Goal: Find specific page/section: Find specific page/section

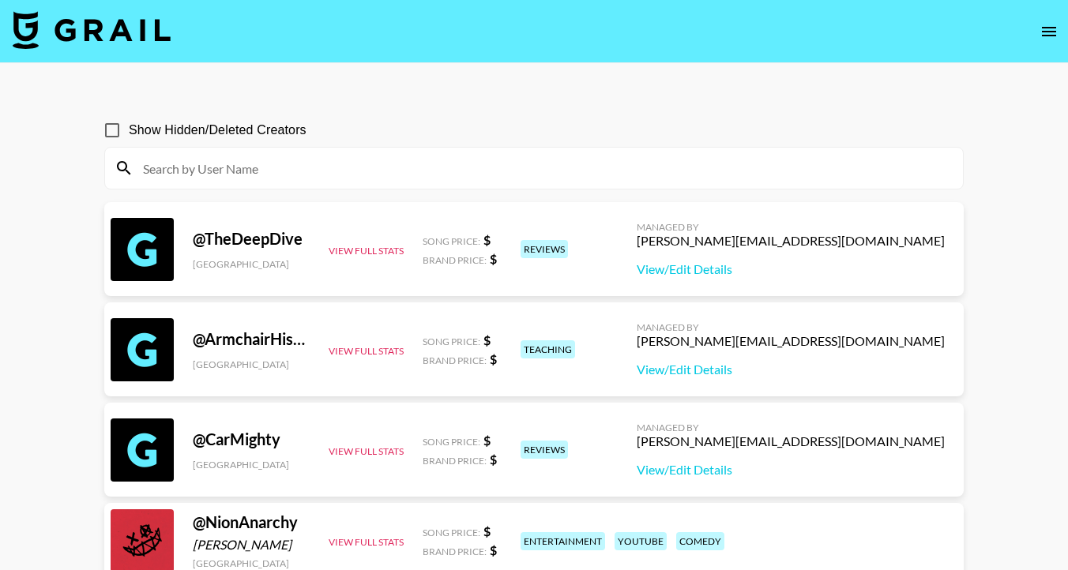
click at [379, 175] on input at bounding box center [543, 168] width 820 height 25
paste input "maariyanisa"
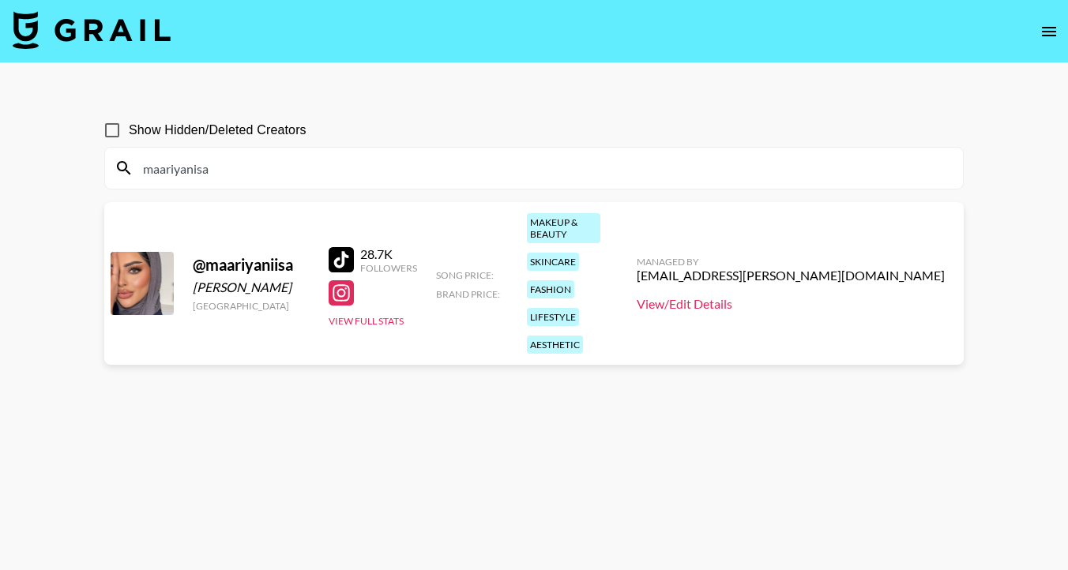
type input "maariyanisa"
click at [790, 296] on link "View/Edit Details" at bounding box center [791, 304] width 308 height 16
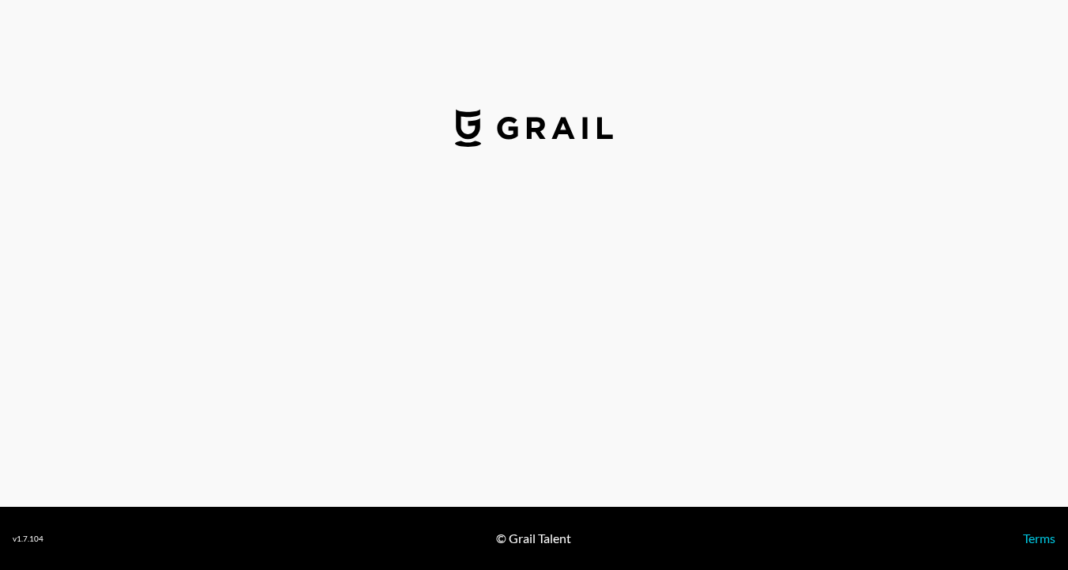
select select "USD"
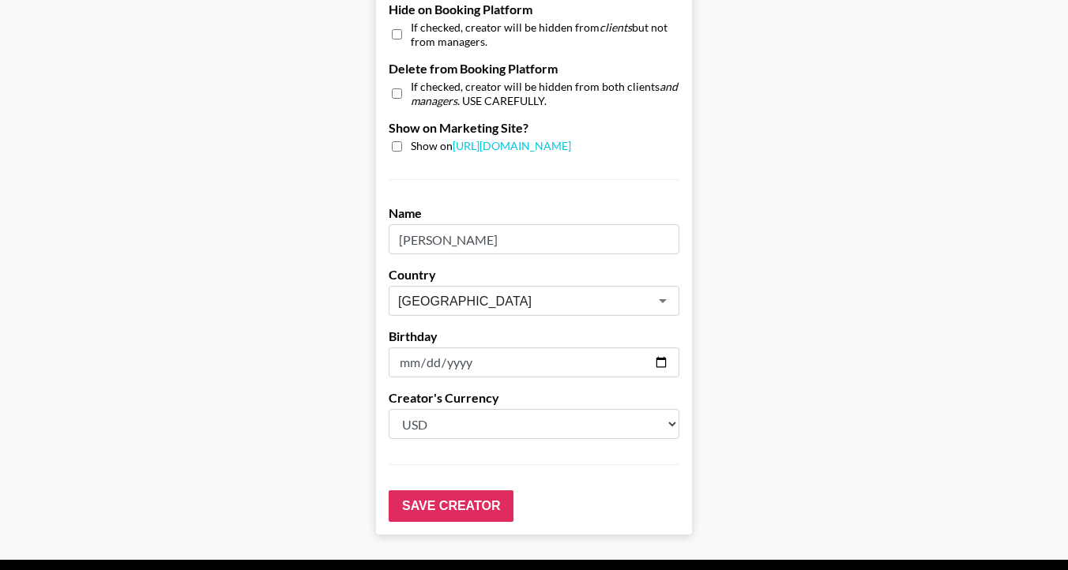
scroll to position [1573, 0]
